Goal: Task Accomplishment & Management: Manage account settings

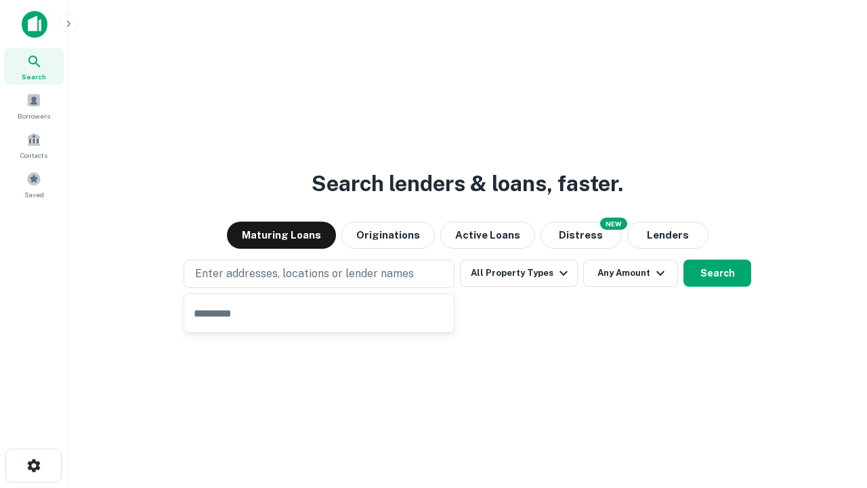
type input "**********"
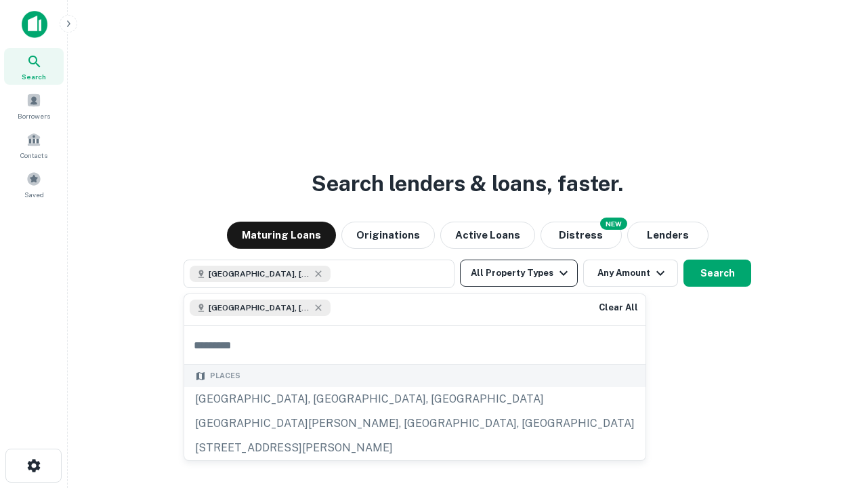
click at [519, 273] on button "All Property Types" at bounding box center [519, 272] width 118 height 27
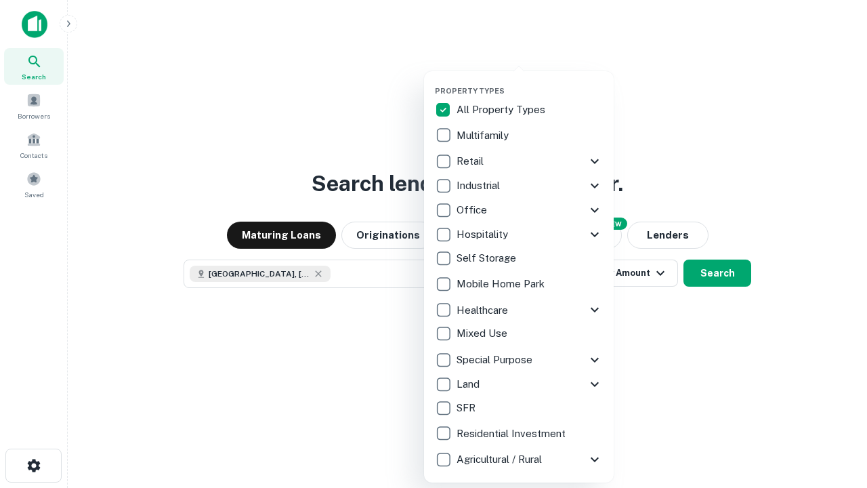
click at [530, 82] on button "button" at bounding box center [530, 82] width 190 height 1
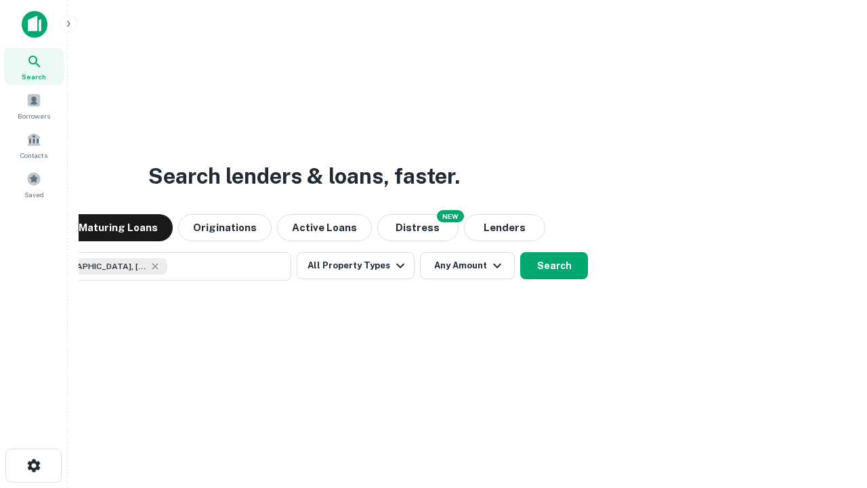
scroll to position [22, 0]
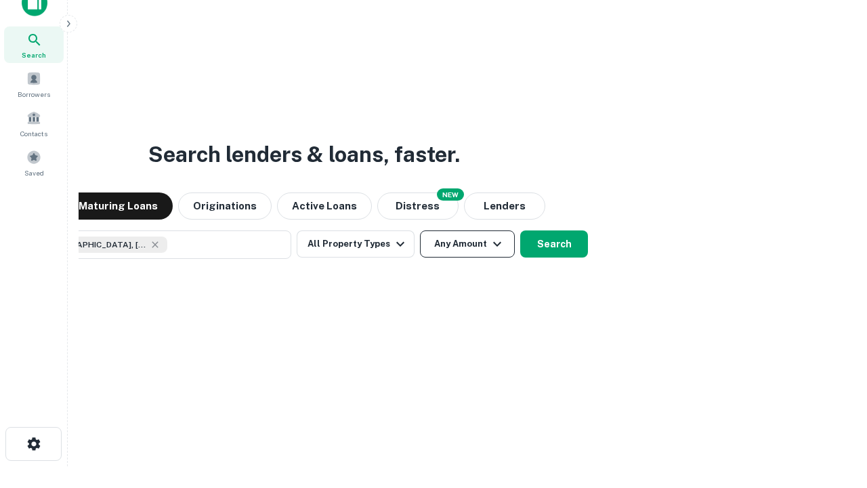
click at [420, 230] on button "Any Amount" at bounding box center [467, 243] width 95 height 27
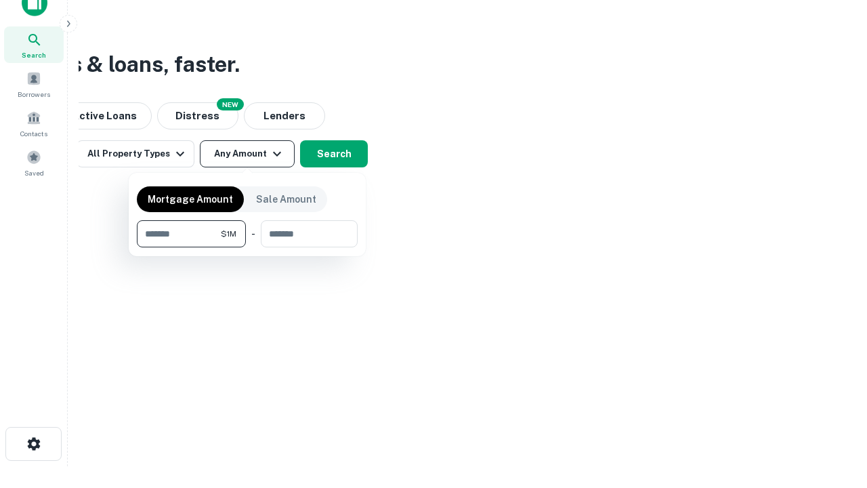
type input "*******"
click at [247, 247] on button "button" at bounding box center [247, 247] width 221 height 1
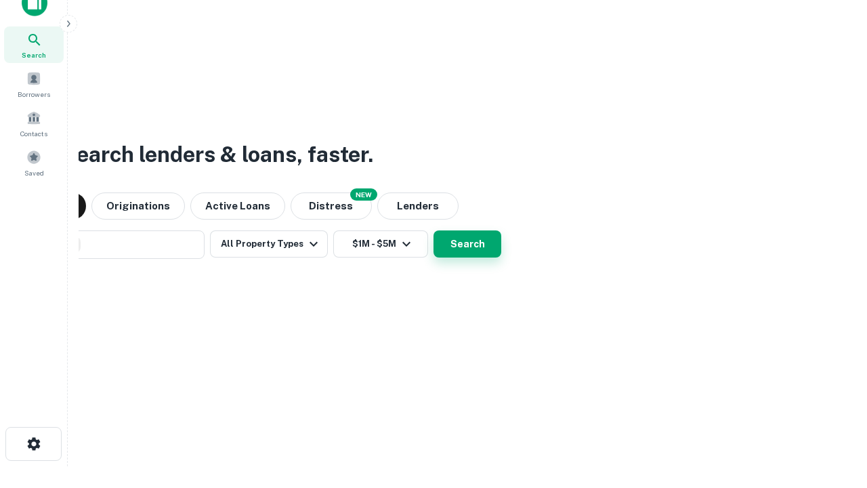
click at [433, 230] on button "Search" at bounding box center [467, 243] width 68 height 27
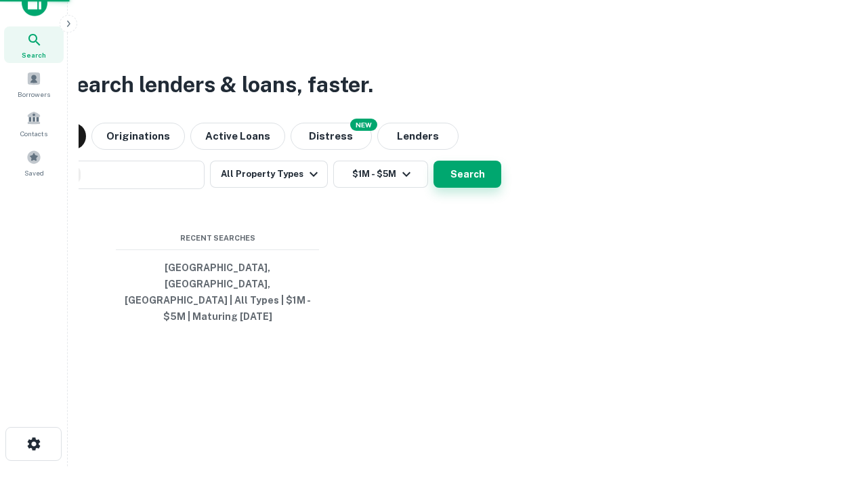
scroll to position [44, 383]
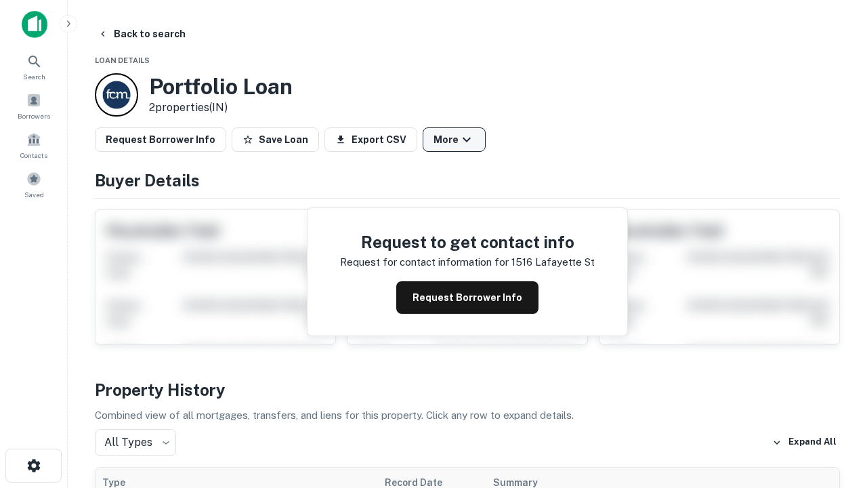
click at [454, 140] on button "More" at bounding box center [454, 139] width 63 height 24
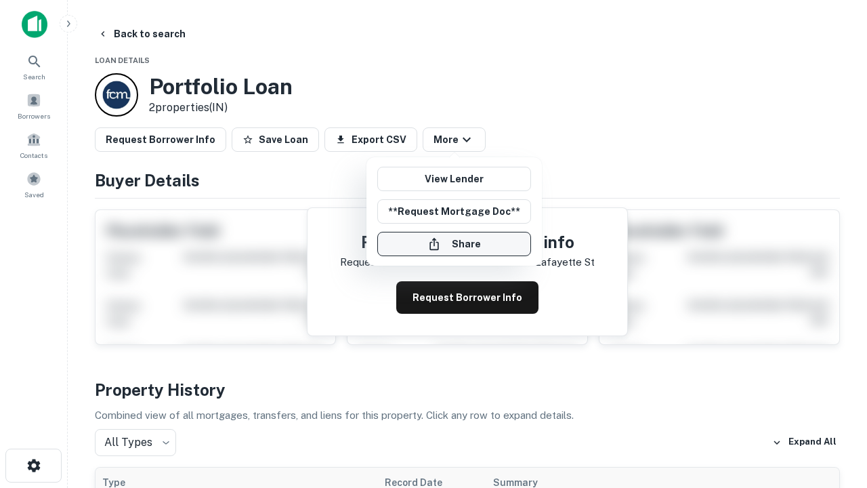
click at [454, 244] on button "Share" at bounding box center [454, 244] width 154 height 24
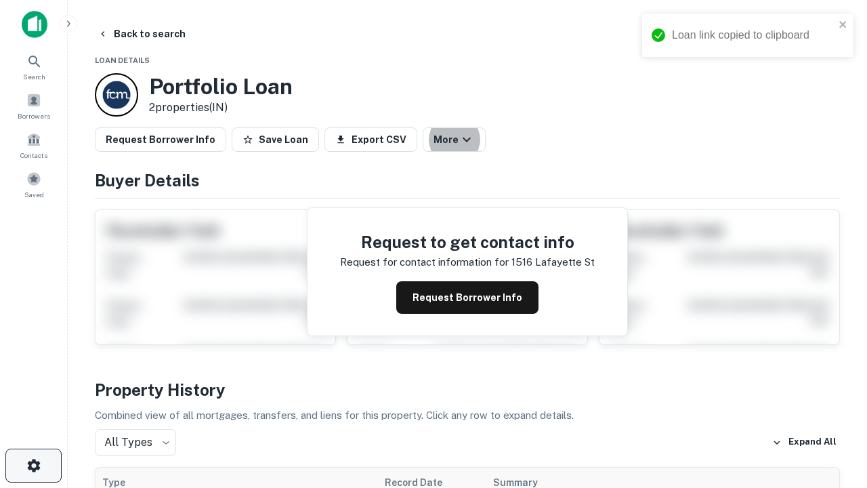
click at [33, 465] on icon "button" at bounding box center [34, 465] width 16 height 16
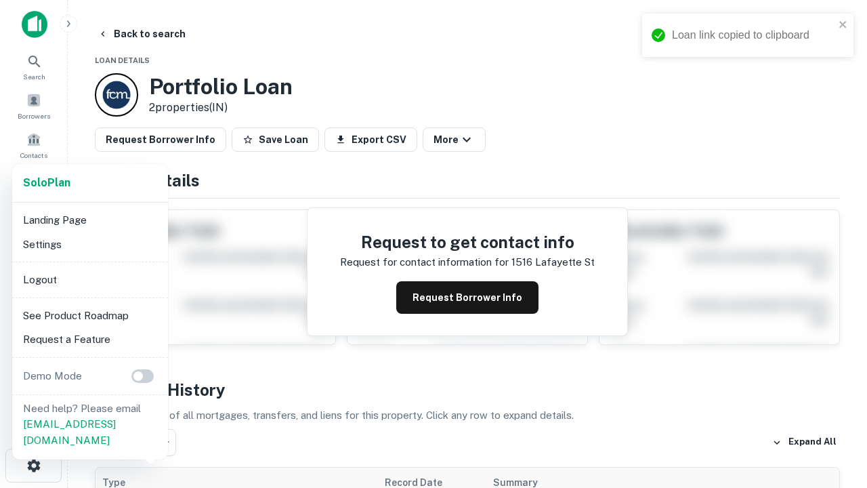
click at [89, 279] on li "Logout" at bounding box center [90, 280] width 145 height 24
